Goal: Feedback & Contribution: Submit feedback/report problem

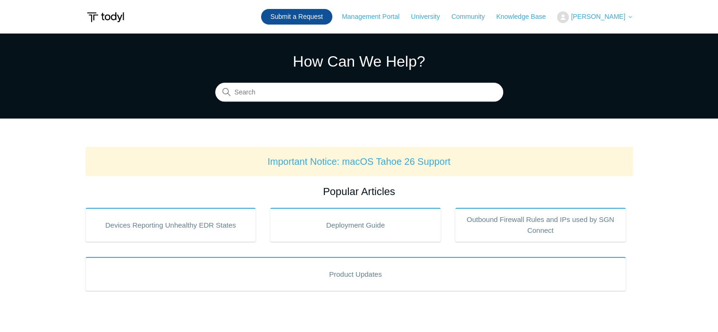
click at [319, 18] on link "Submit a Request" at bounding box center [296, 17] width 71 height 16
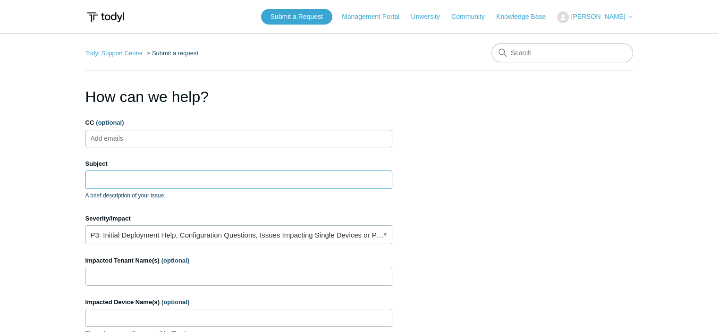
click at [113, 178] on input "Subject" at bounding box center [238, 179] width 307 height 18
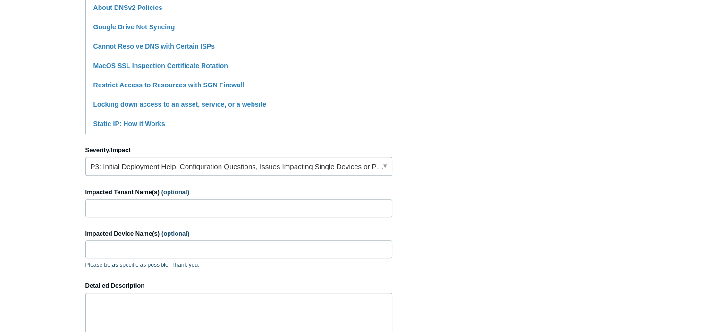
scroll to position [298, 0]
type input "Website not working with on SASE"
click at [165, 168] on link "P3: Initial Deployment Help, Configuration Questions, Issues Impacting Single D…" at bounding box center [238, 165] width 307 height 19
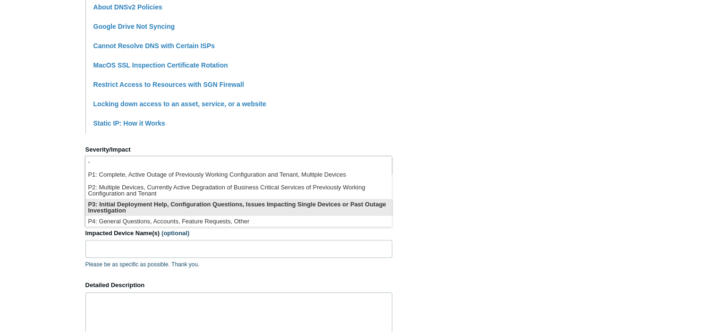
click at [175, 206] on li "P3: Initial Deployment Help, Configuration Questions, Issues Impacting Single D…" at bounding box center [238, 207] width 306 height 17
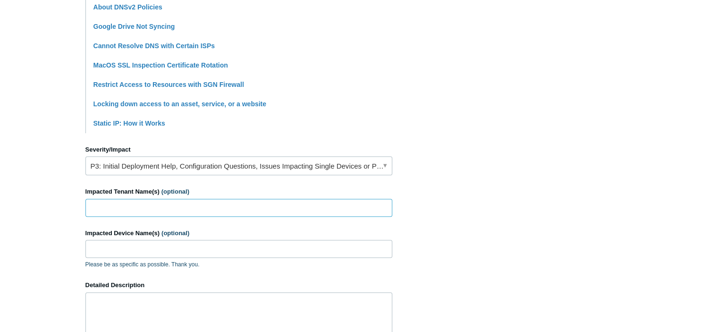
click at [134, 203] on input "Impacted Tenant Name(s) (optional)" at bounding box center [238, 208] width 307 height 18
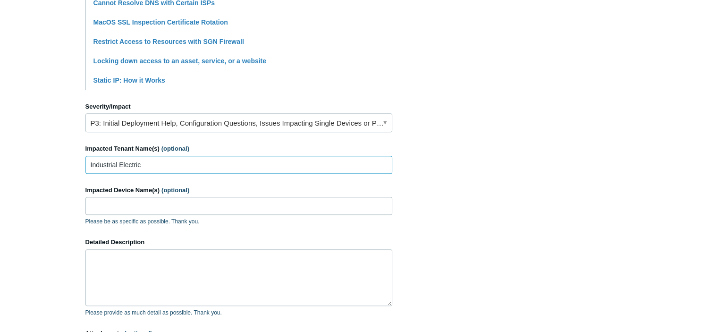
scroll to position [342, 0]
type input "Industrial Electric"
click at [103, 268] on textarea "Detailed Description" at bounding box center [238, 277] width 307 height 57
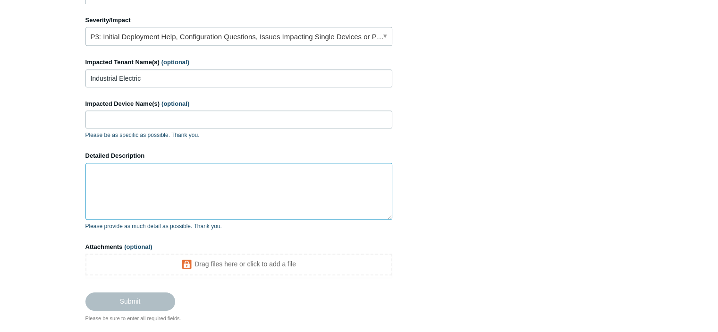
scroll to position [429, 0]
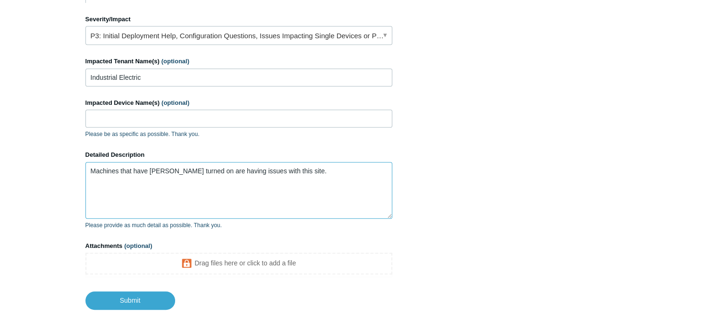
click at [292, 168] on textarea "Machines that have SASE turned on are having issues with this site." at bounding box center [238, 190] width 307 height 57
paste textarea "https://us.finvari.com/"
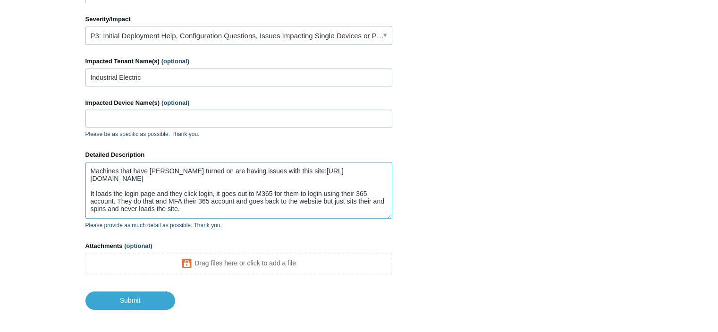
click at [187, 202] on textarea "Machines that have SASE turned on are having issues with this site:https://us.f…" at bounding box center [238, 190] width 307 height 57
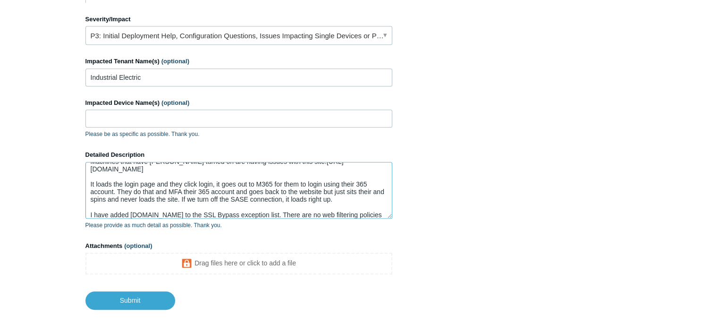
click at [113, 213] on textarea "Machines that have SASE turned on are having issues with this site:https://us.f…" at bounding box center [238, 190] width 307 height 57
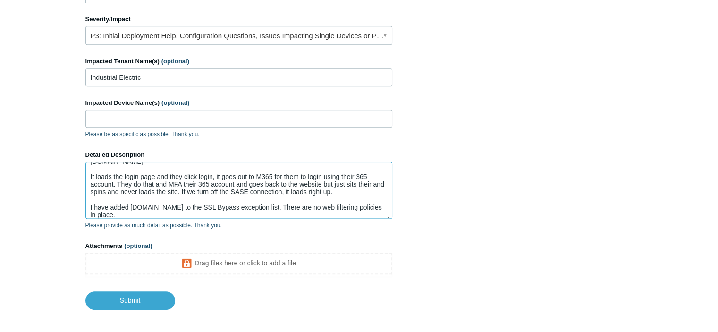
scroll to position [25, 0]
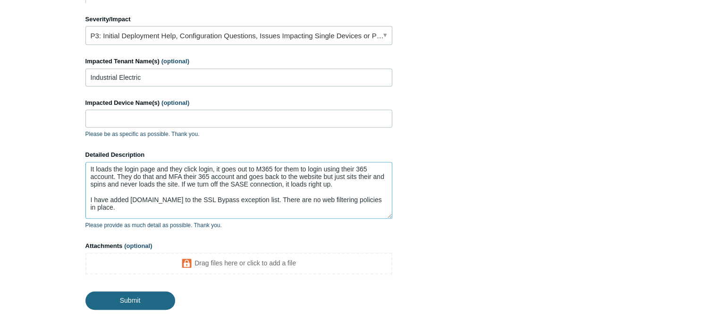
type textarea "Machines that have SASE turned on are having issues with this site:https://us.f…"
click at [122, 301] on input "Submit" at bounding box center [130, 300] width 90 height 19
